Goal: Information Seeking & Learning: Learn about a topic

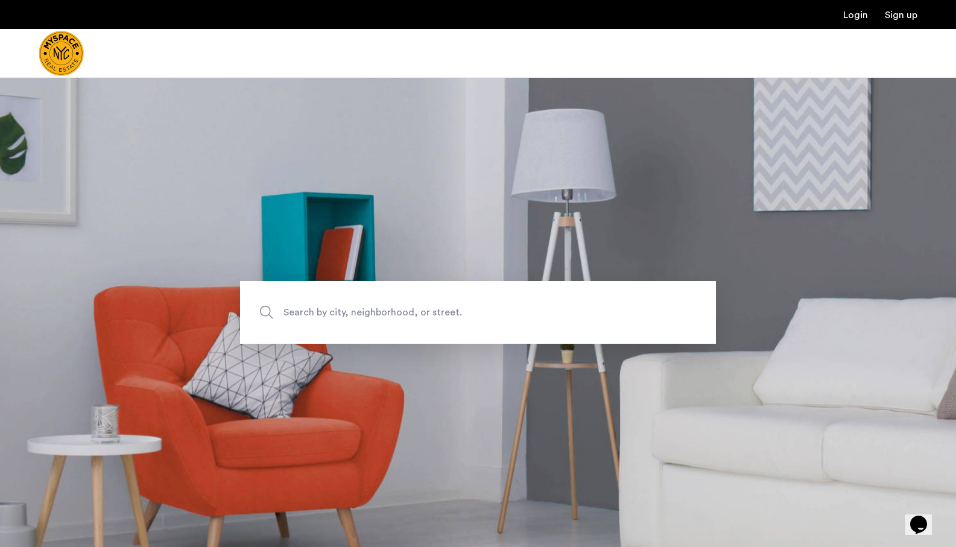
click at [478, 306] on span "Search by city, neighborhood, or street." at bounding box center [450, 312] width 333 height 16
click at [478, 306] on input "Search by city, neighborhood, or street." at bounding box center [478, 312] width 476 height 63
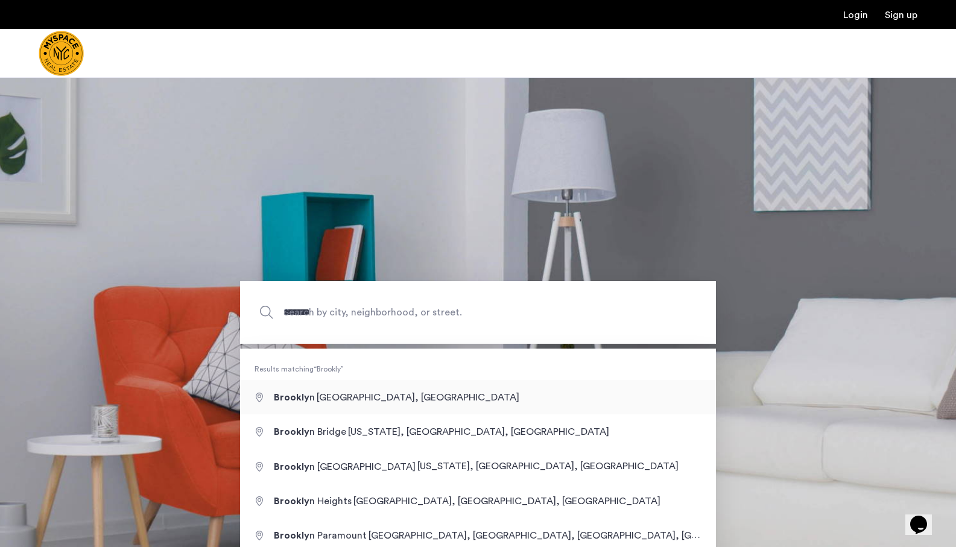
type input "**********"
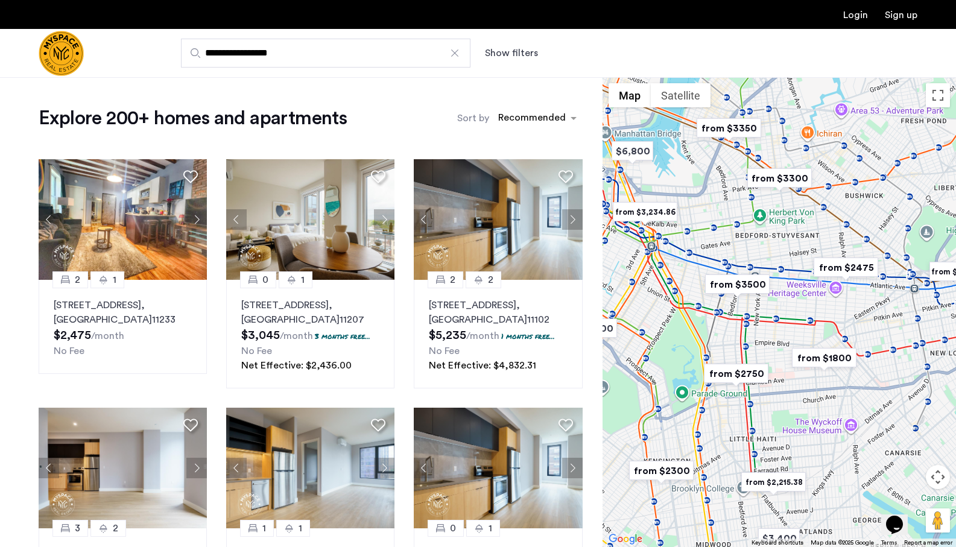
click at [741, 281] on img "from $3500" at bounding box center [737, 284] width 74 height 27
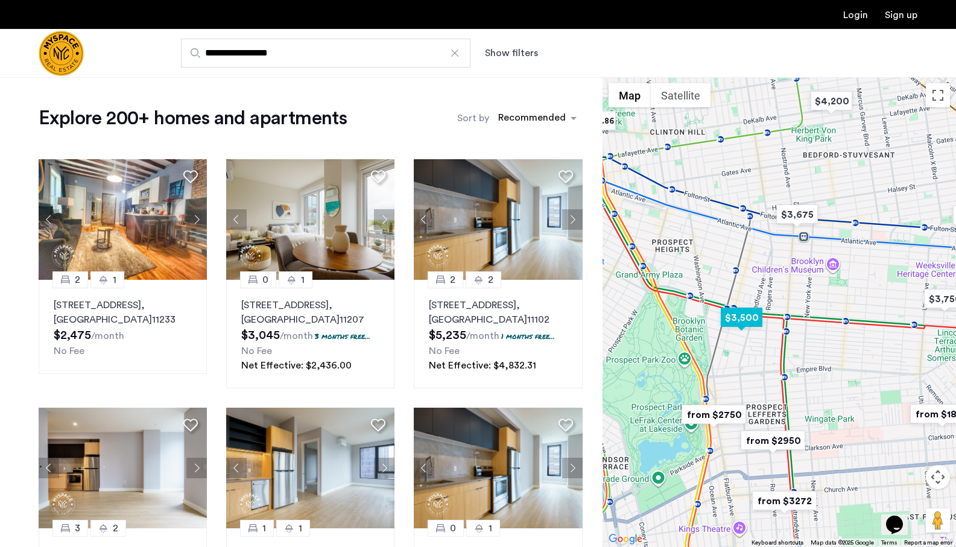
click at [737, 315] on img "$3,500" at bounding box center [741, 317] width 51 height 27
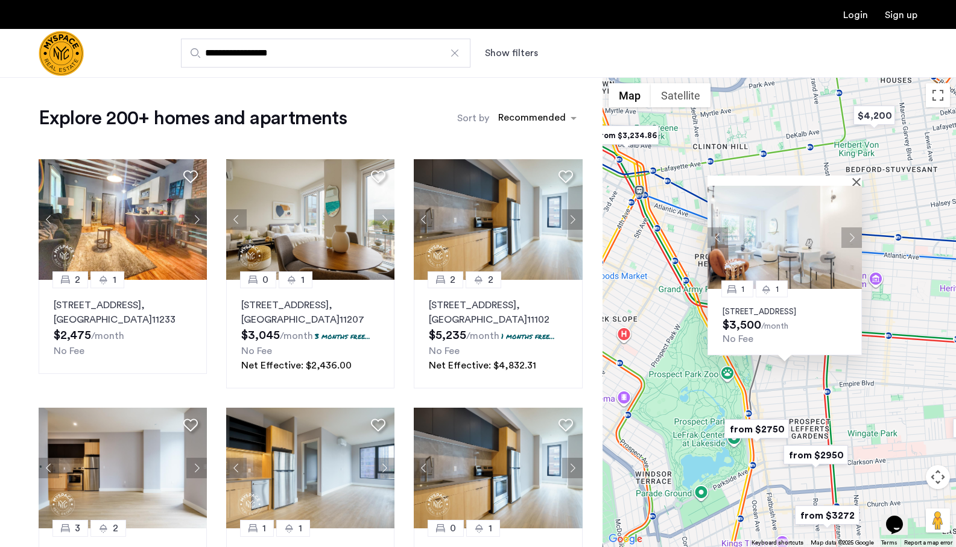
drag, startPoint x: 673, startPoint y: 247, endPoint x: 773, endPoint y: 379, distance: 164.9
click at [768, 372] on div "1 1 [STREET_ADDRESS] $3,500 /month No Fee" at bounding box center [779, 312] width 353 height 470
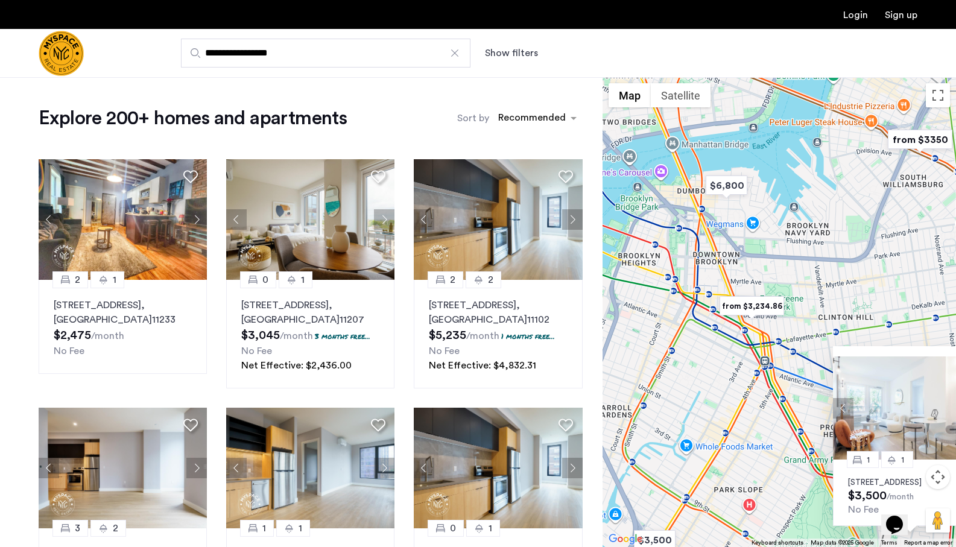
click at [754, 302] on img "from $3,234.86" at bounding box center [752, 306] width 74 height 27
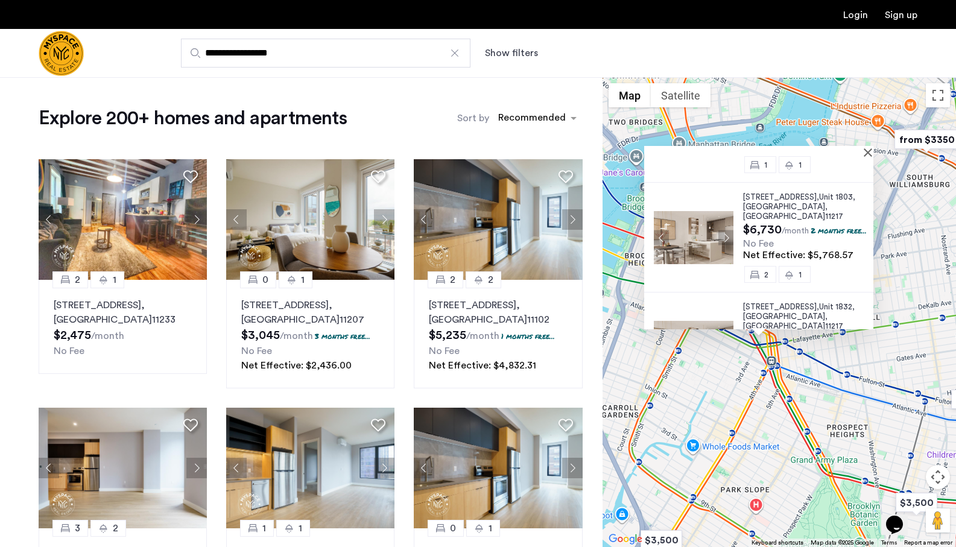
scroll to position [198, 0]
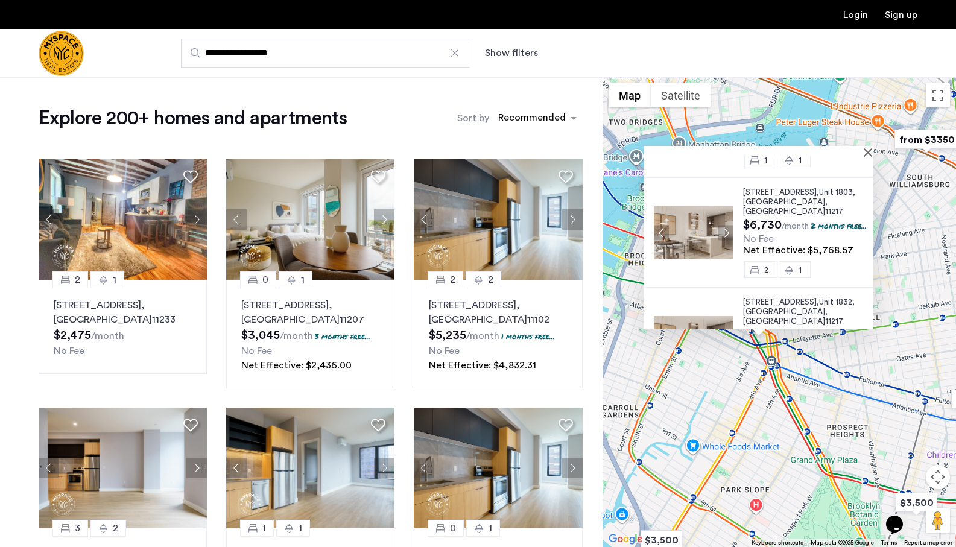
click at [840, 411] on div "[STREET_ADDRESS] $3,774 /month 2 months free... No Fee Net Effective: $3,234.86…" at bounding box center [779, 312] width 353 height 470
drag, startPoint x: 709, startPoint y: 391, endPoint x: 716, endPoint y: 402, distance: 12.7
click at [715, 401] on div "[STREET_ADDRESS] $3,774 /month 2 months free... No Fee Net Effective: $3,234.86…" at bounding box center [779, 312] width 353 height 470
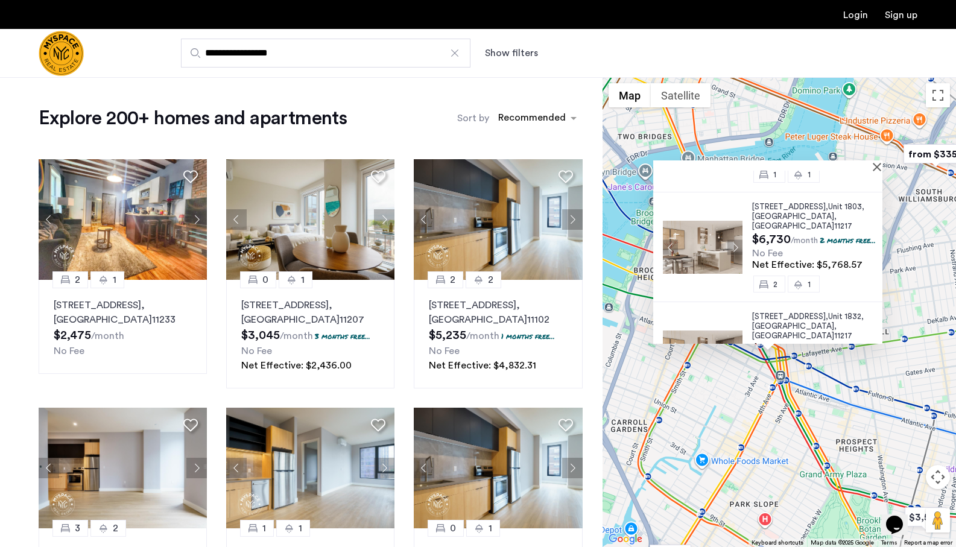
click at [716, 402] on div "[STREET_ADDRESS] $3,774 /month 2 months free... No Fee Net Effective: $3,234.86…" at bounding box center [779, 312] width 353 height 470
click at [882, 166] on button "Close" at bounding box center [879, 166] width 8 height 8
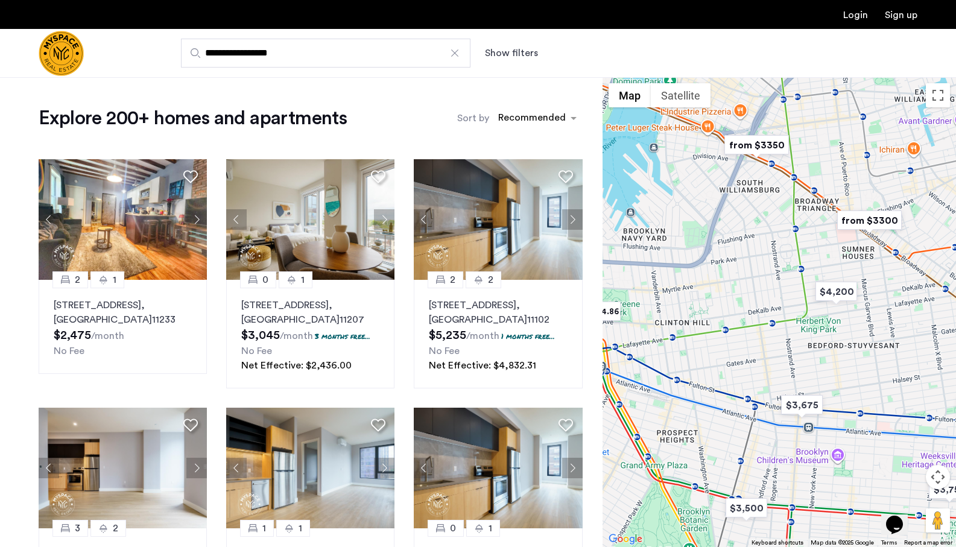
drag, startPoint x: 890, startPoint y: 194, endPoint x: 709, endPoint y: 185, distance: 181.2
click at [709, 185] on div at bounding box center [779, 312] width 353 height 470
click at [826, 291] on img "$4,200" at bounding box center [835, 291] width 51 height 27
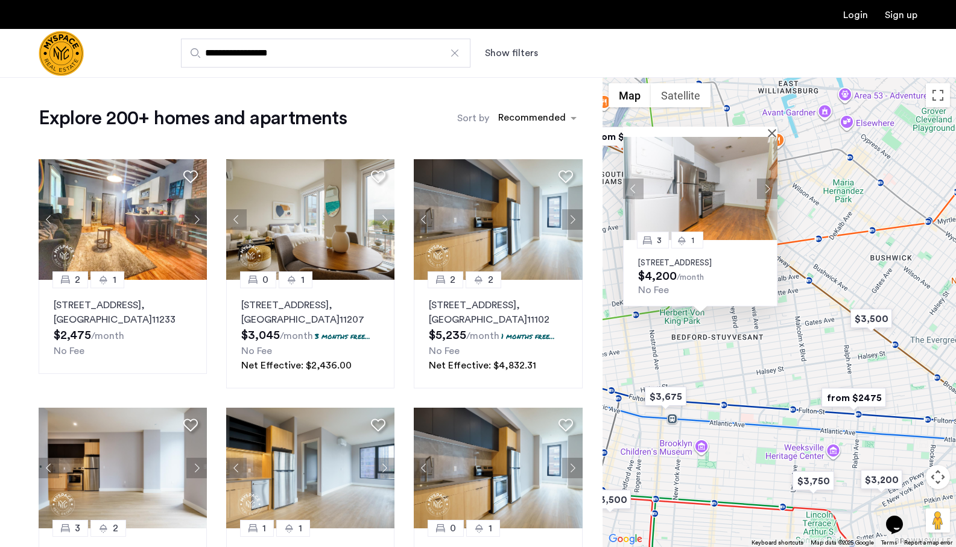
drag, startPoint x: 823, startPoint y: 377, endPoint x: 732, endPoint y: 329, distance: 102.3
click at [732, 329] on div "3 1 [STREET_ADDRESS] $4,200 /month No Fee" at bounding box center [779, 312] width 353 height 470
